Goal: Task Accomplishment & Management: Manage account settings

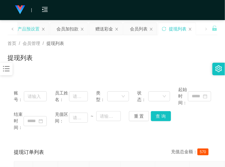
click at [31, 31] on div "产品预设置" at bounding box center [29, 29] width 22 height 12
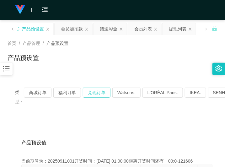
click at [97, 93] on button "兑现订单" at bounding box center [97, 93] width 28 height 10
click at [93, 92] on button "兑现订单" at bounding box center [97, 93] width 28 height 10
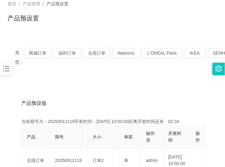
scroll to position [39, 0]
click at [96, 50] on button "兑现订单" at bounding box center [97, 53] width 28 height 10
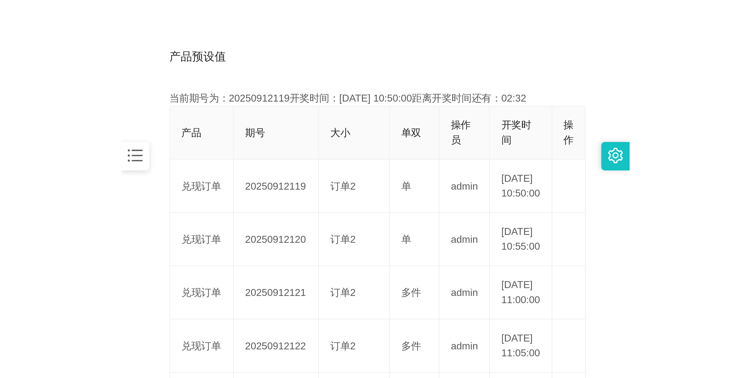
scroll to position [157, 0]
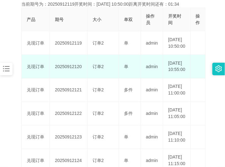
click at [70, 75] on td "20250912120" at bounding box center [69, 67] width 38 height 24
copy td "20250912120"
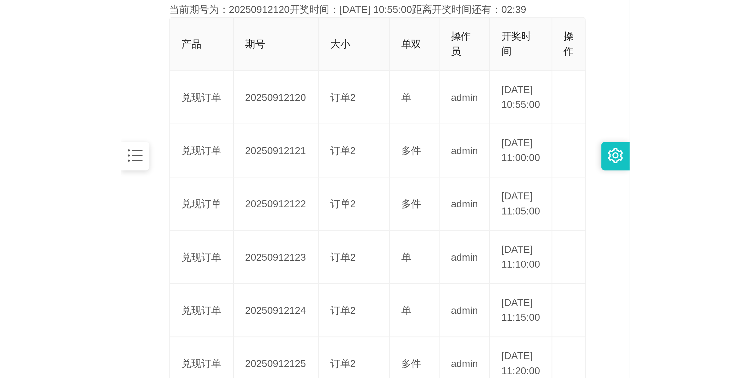
scroll to position [23, 0]
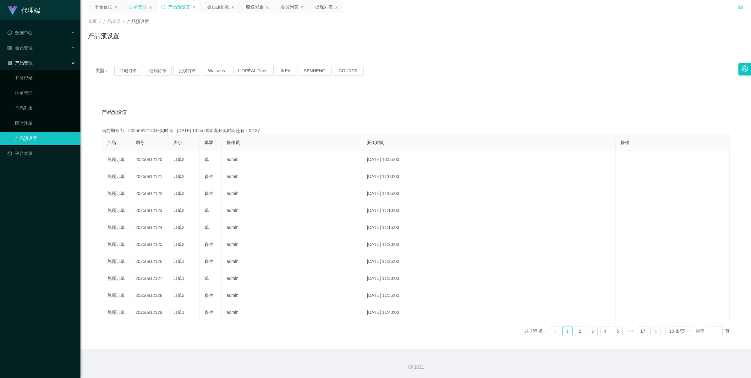
click at [138, 7] on div "注单管理" at bounding box center [138, 7] width 18 height 12
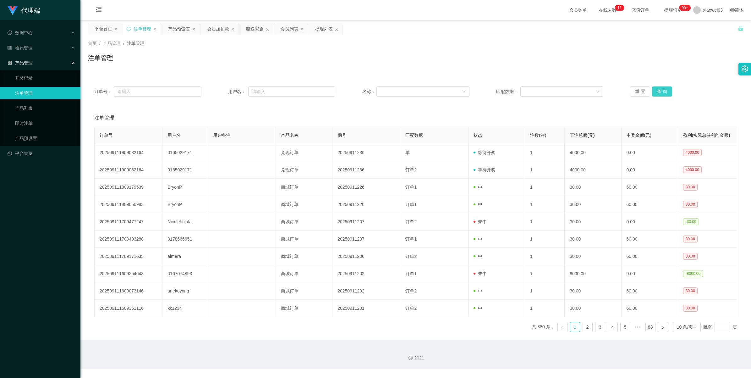
click at [225, 94] on button "查 询" at bounding box center [662, 91] width 20 height 10
click at [225, 93] on button "查 询" at bounding box center [662, 91] width 20 height 10
click at [225, 89] on button "查 询" at bounding box center [662, 91] width 20 height 10
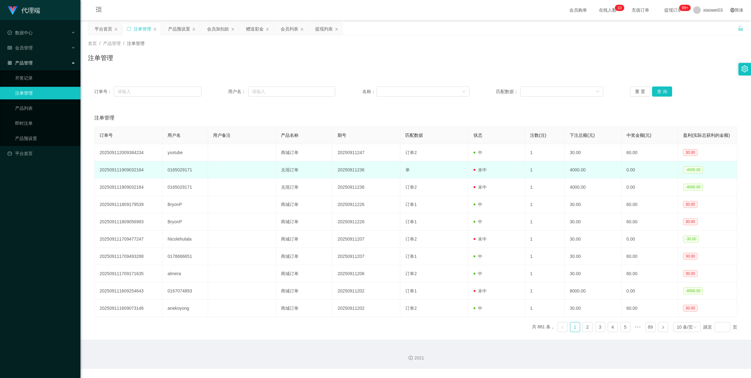
click at [225, 167] on td "20250911236" at bounding box center [366, 169] width 68 height 17
click at [225, 167] on td at bounding box center [242, 169] width 68 height 17
click at [177, 167] on td "0165029171" at bounding box center [184, 169] width 45 height 17
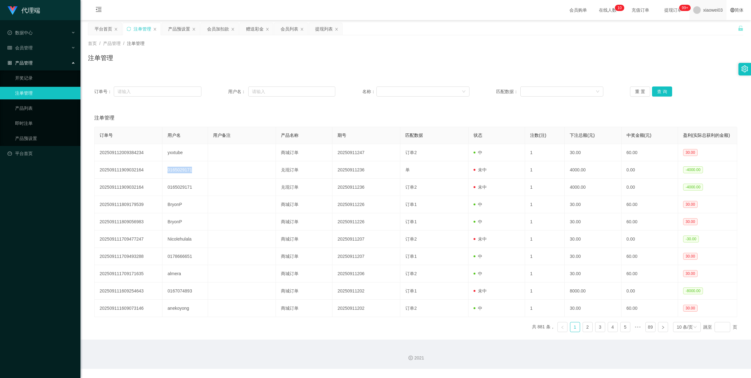
copy td "0165029171"
click at [225, 94] on button "查 询" at bounding box center [662, 91] width 20 height 10
click at [225, 91] on button "查 询" at bounding box center [662, 91] width 20 height 10
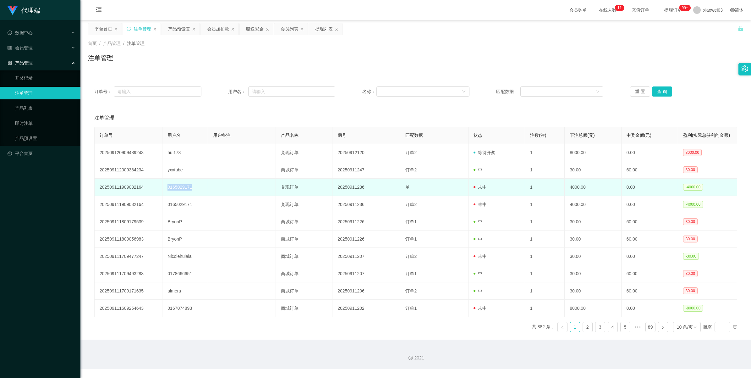
click at [184, 167] on td "0165029171" at bounding box center [184, 186] width 45 height 17
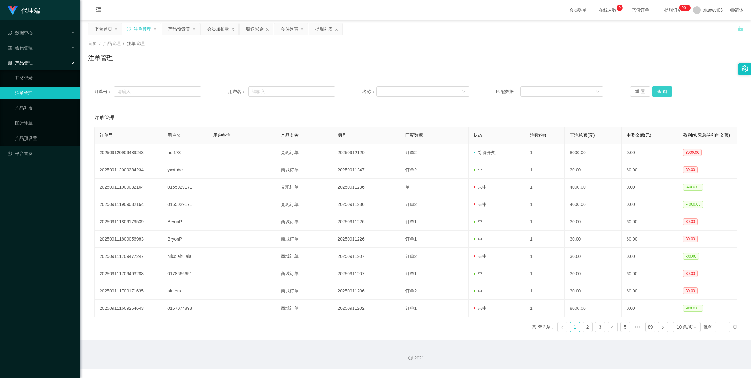
click at [225, 90] on button "查 询" at bounding box center [662, 91] width 20 height 10
click at [225, 90] on div "重 置 查 询" at bounding box center [683, 91] width 107 height 10
click at [225, 89] on button "查 询" at bounding box center [662, 91] width 20 height 10
click at [225, 90] on button "查 询" at bounding box center [662, 91] width 20 height 10
click at [225, 91] on button "查 询" at bounding box center [662, 91] width 20 height 10
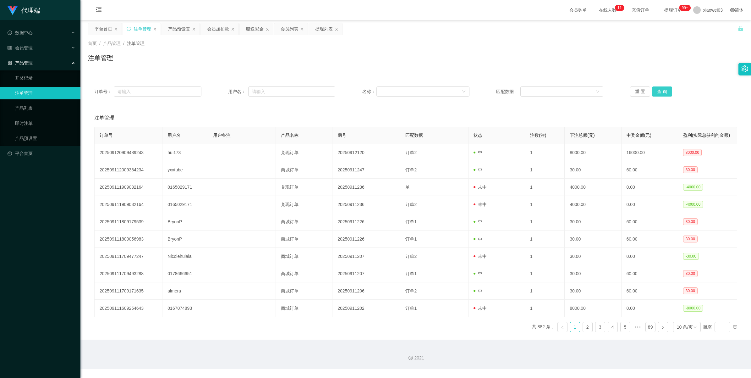
click at [225, 91] on button "查 询" at bounding box center [662, 91] width 20 height 10
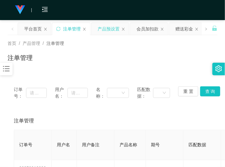
click at [107, 30] on div "产品预设置" at bounding box center [109, 29] width 22 height 12
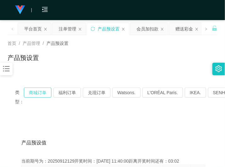
click at [41, 93] on button "商城订单" at bounding box center [38, 93] width 28 height 10
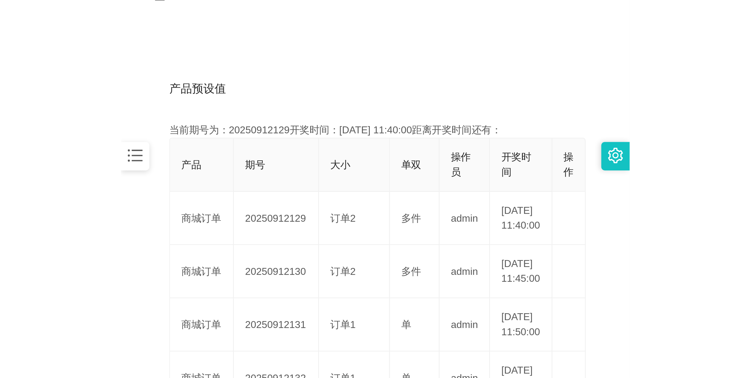
scroll to position [118, 0]
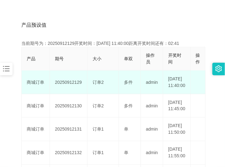
click at [66, 86] on td "20250912129" at bounding box center [69, 83] width 38 height 24
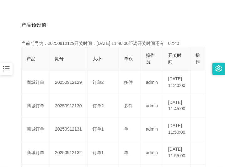
copy td "20250912129"
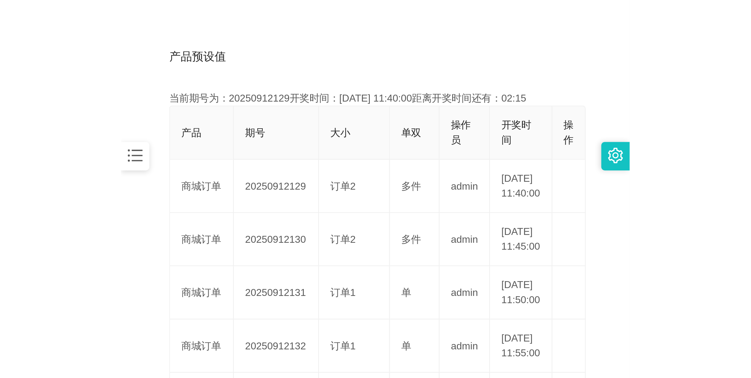
scroll to position [23, 0]
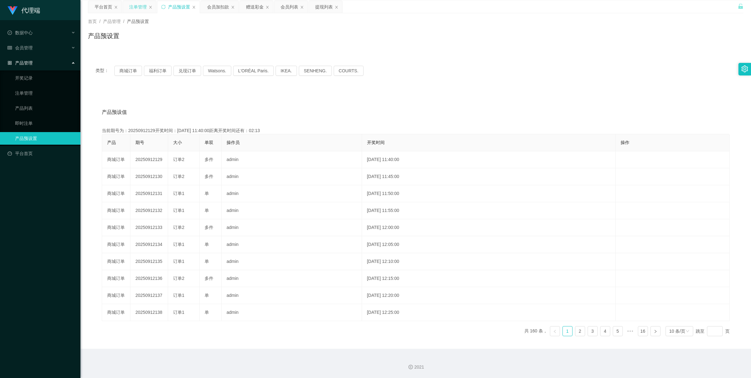
click at [135, 8] on div "注单管理" at bounding box center [138, 7] width 18 height 12
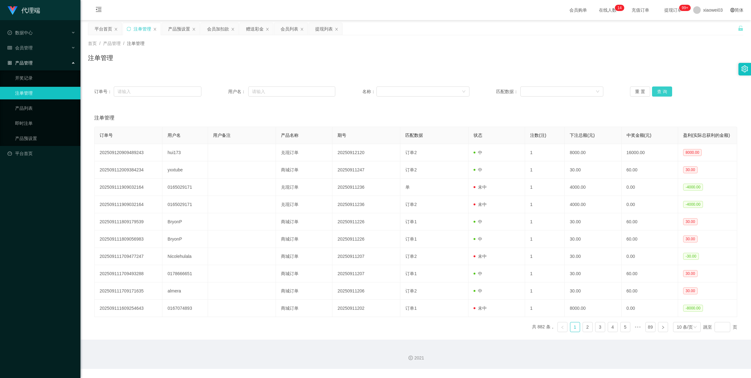
click at [225, 91] on button "查 询" at bounding box center [662, 91] width 20 height 10
click at [225, 93] on button "查 询" at bounding box center [662, 91] width 20 height 10
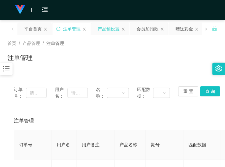
click at [102, 26] on div "产品预设置" at bounding box center [109, 29] width 22 height 12
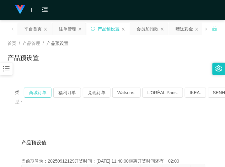
click at [46, 92] on button "商城订单" at bounding box center [38, 93] width 28 height 10
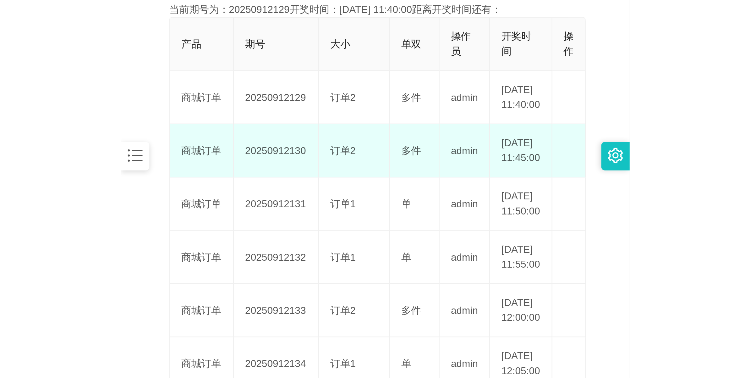
scroll to position [118, 0]
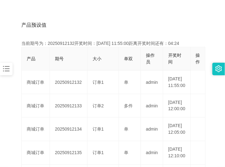
click at [134, 28] on div "产品预设值 添加期号" at bounding box center [112, 25] width 183 height 18
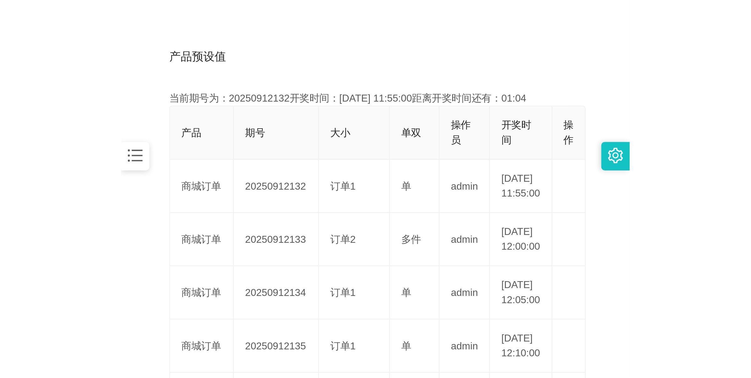
scroll to position [23, 0]
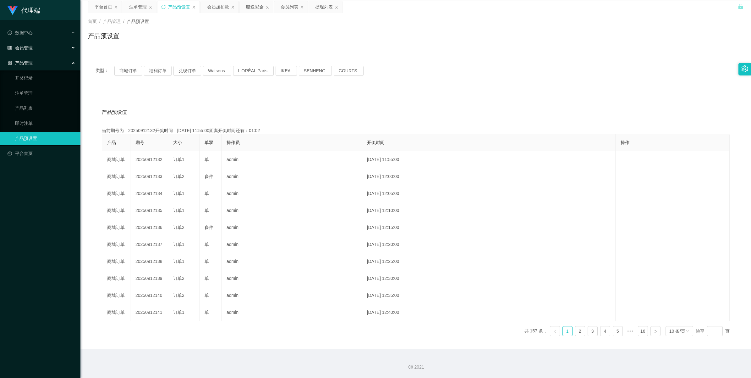
click at [52, 47] on div "会员管理" at bounding box center [40, 47] width 80 height 13
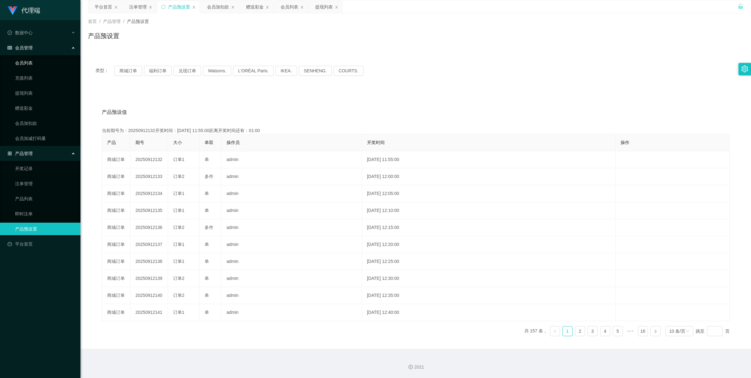
click at [38, 65] on link "会员列表" at bounding box center [45, 63] width 60 height 13
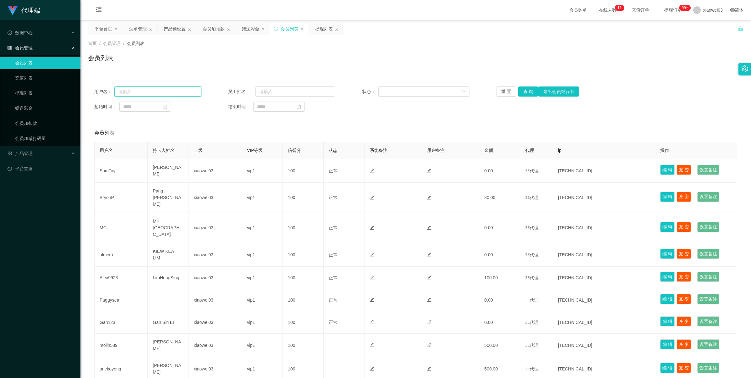
click at [163, 89] on input "text" at bounding box center [157, 91] width 87 height 10
paste input "0165029171"
type input "0165029171"
click at [225, 91] on button "查 询" at bounding box center [528, 91] width 20 height 10
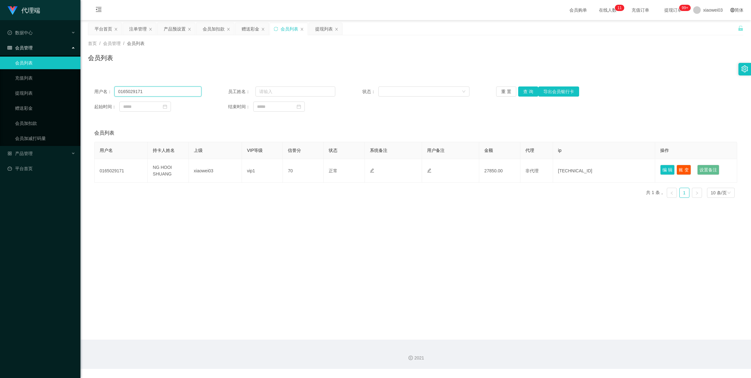
click at [137, 91] on input "0165029171" at bounding box center [157, 91] width 87 height 10
click at [34, 91] on link "提现列表" at bounding box center [45, 93] width 60 height 13
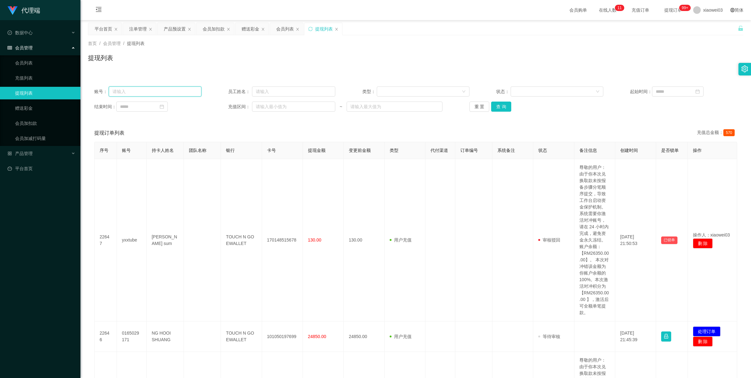
click at [166, 90] on input "text" at bounding box center [155, 91] width 93 height 10
paste input "0165029171"
type input "0165029171"
click at [225, 108] on button "查 询" at bounding box center [501, 107] width 20 height 10
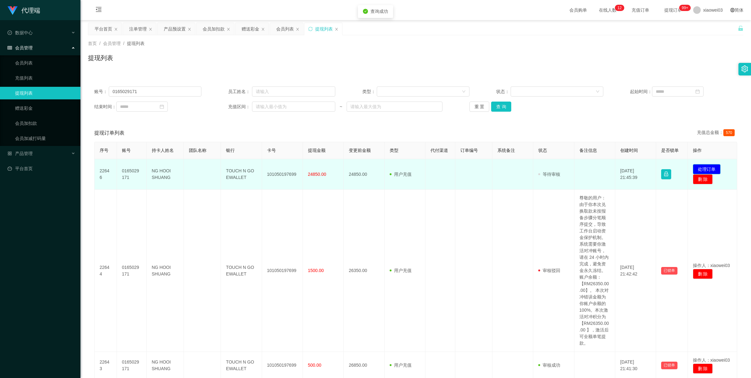
click at [225, 167] on button "处理订单" at bounding box center [707, 169] width 28 height 10
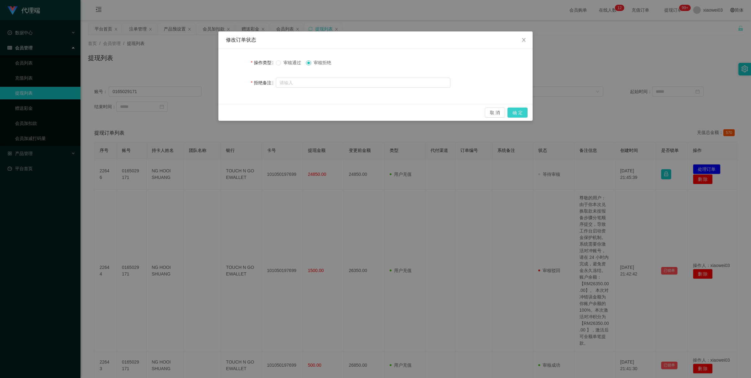
click at [225, 114] on button "确 定" at bounding box center [518, 112] width 20 height 10
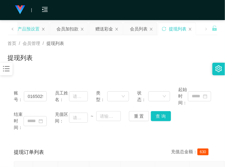
click at [31, 31] on div "产品预设置" at bounding box center [29, 29] width 22 height 12
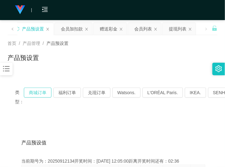
click at [40, 93] on button "商城订单" at bounding box center [38, 93] width 28 height 10
click at [39, 93] on button "商城订单" at bounding box center [38, 93] width 28 height 10
click at [66, 27] on div "会员加扣款" at bounding box center [72, 29] width 22 height 12
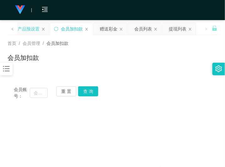
click at [26, 30] on div "产品预设置" at bounding box center [29, 29] width 22 height 12
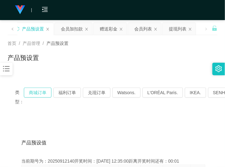
click at [40, 92] on button "商城订单" at bounding box center [38, 93] width 28 height 10
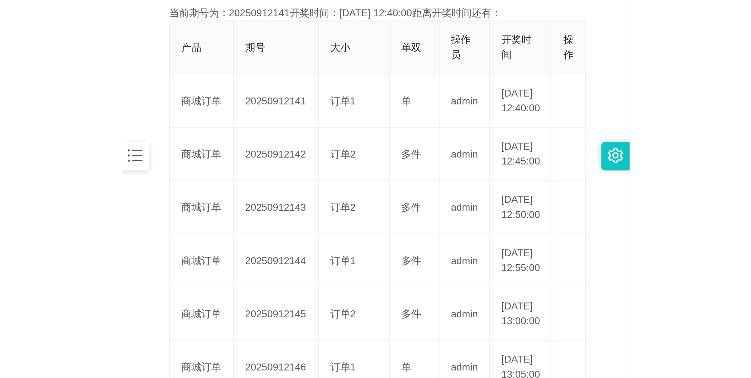
scroll to position [157, 0]
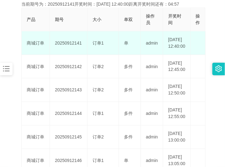
click at [71, 46] on td "20250912141" at bounding box center [69, 43] width 38 height 24
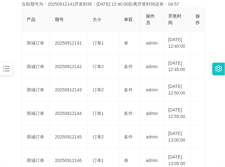
copy td "20250912141"
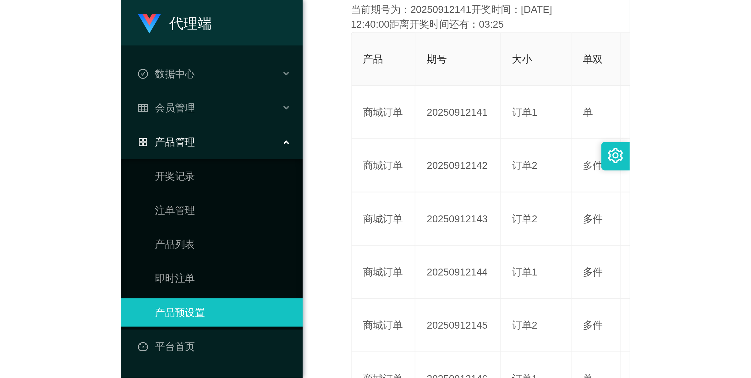
scroll to position [23, 0]
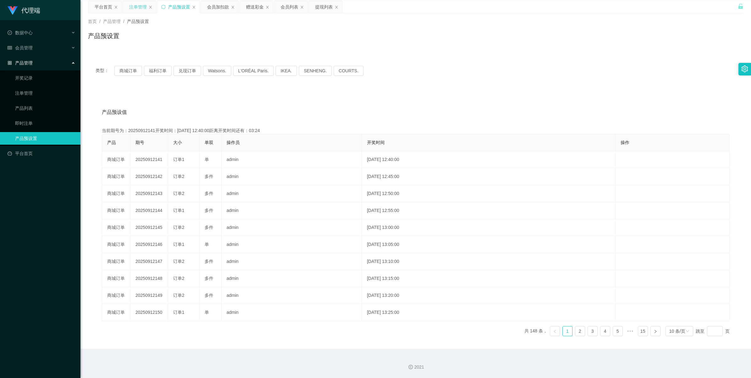
click at [133, 9] on div "注单管理" at bounding box center [138, 7] width 18 height 12
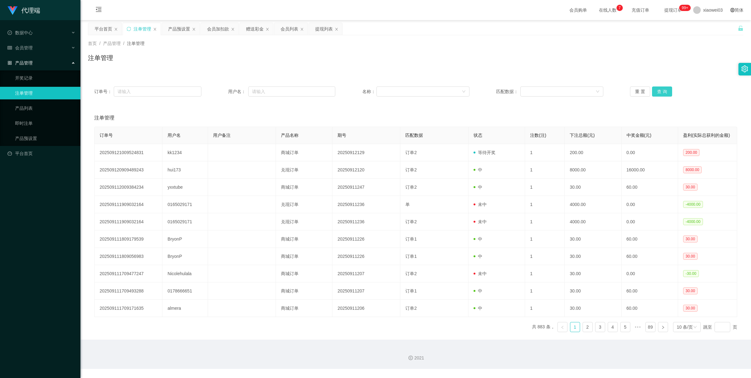
click at [225, 88] on button "查 询" at bounding box center [662, 91] width 20 height 10
click at [225, 89] on button "查 询" at bounding box center [662, 91] width 20 height 10
click at [225, 91] on button "查 询" at bounding box center [662, 91] width 20 height 10
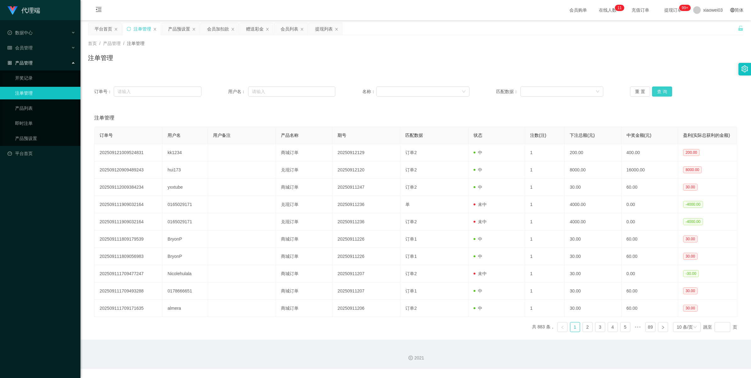
click at [225, 92] on button "查 询" at bounding box center [662, 91] width 20 height 10
click at [225, 89] on button "查 询" at bounding box center [662, 91] width 20 height 10
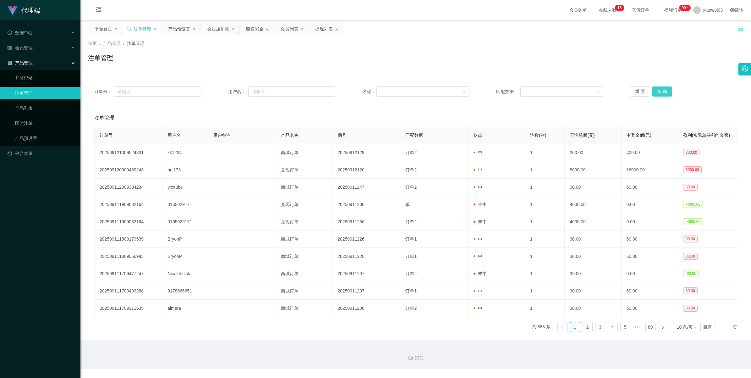
click at [225, 89] on button "查 询" at bounding box center [662, 91] width 20 height 10
click at [225, 91] on button "查 询" at bounding box center [662, 91] width 20 height 10
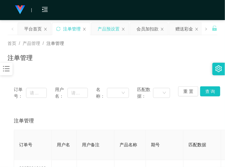
click at [102, 31] on div "产品预设置" at bounding box center [109, 29] width 22 height 12
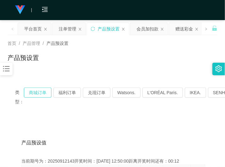
click at [42, 91] on button "商城订单" at bounding box center [38, 93] width 28 height 10
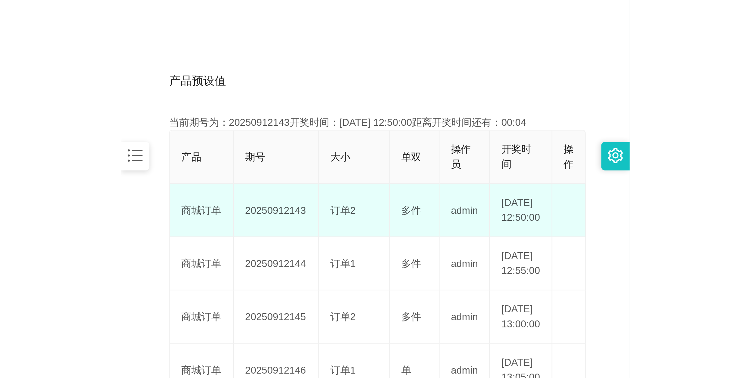
scroll to position [118, 0]
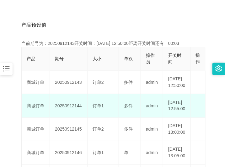
click at [73, 115] on td "20250912144" at bounding box center [69, 106] width 38 height 24
copy td "20250912144"
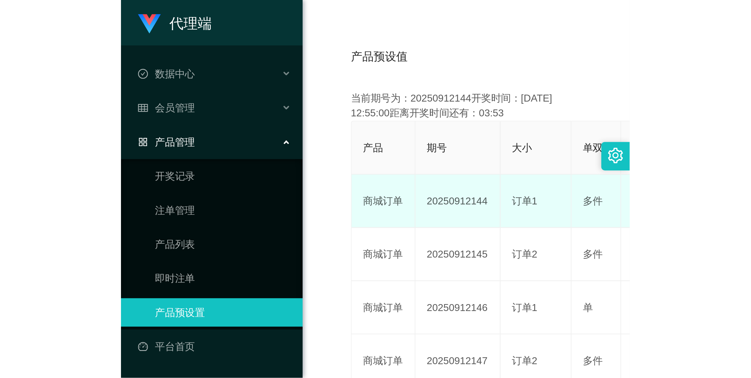
scroll to position [23, 0]
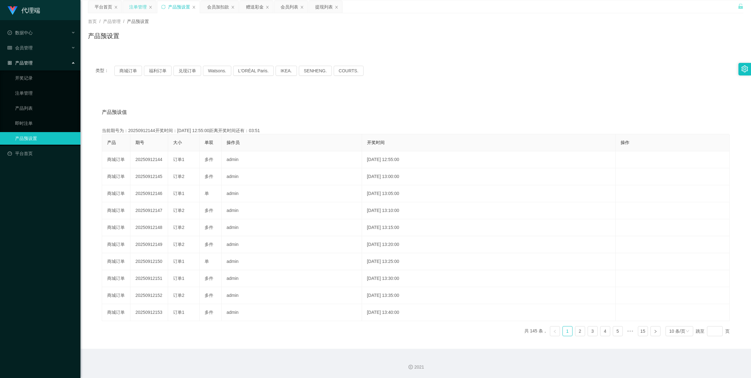
click at [140, 8] on div "注单管理" at bounding box center [138, 7] width 18 height 12
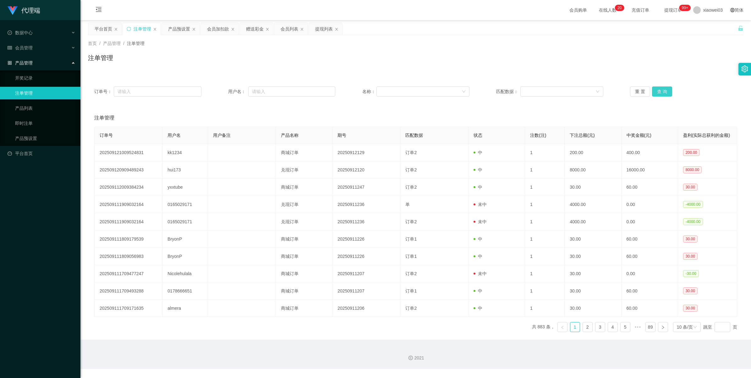
click at [225, 91] on button "查 询" at bounding box center [662, 91] width 20 height 10
